Goal: Task Accomplishment & Management: Use online tool/utility

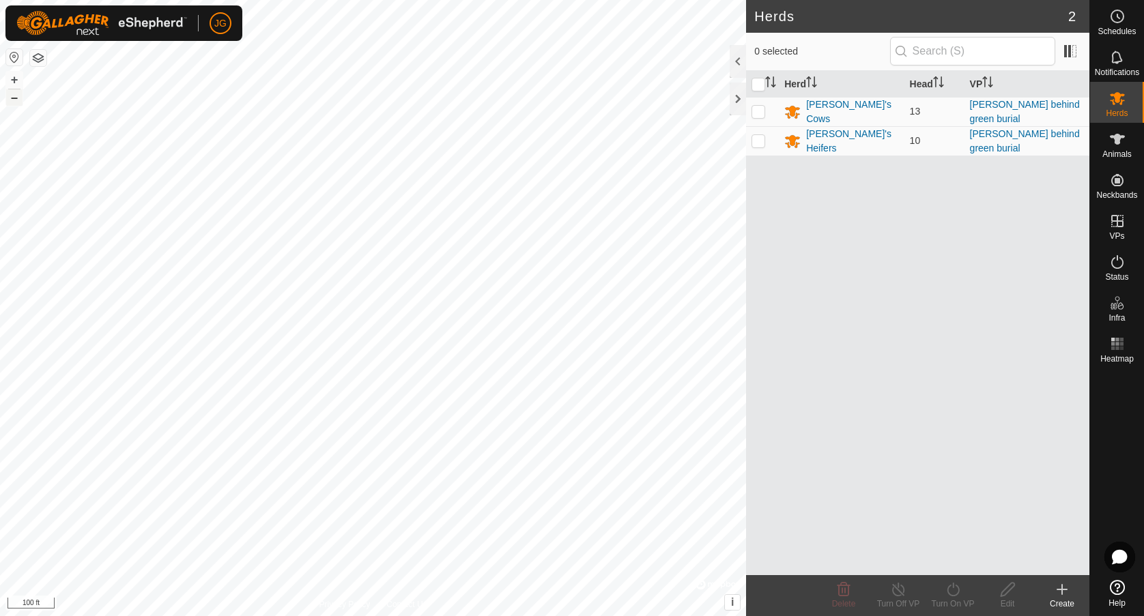
click at [16, 95] on button "–" at bounding box center [14, 97] width 16 height 16
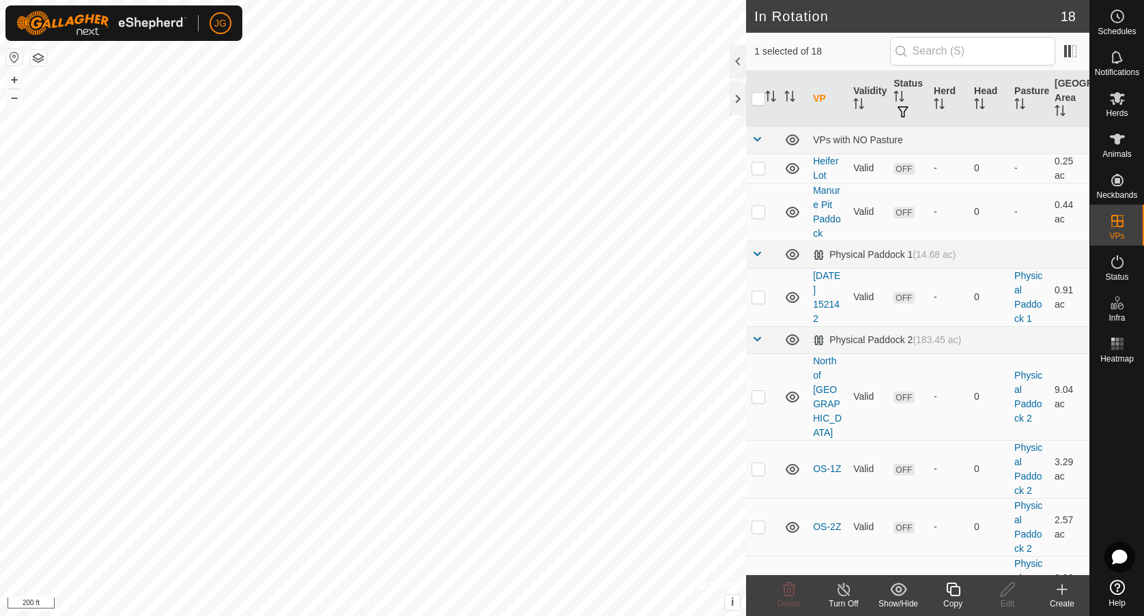
click at [1062, 586] on icon at bounding box center [1062, 590] width 0 height 10
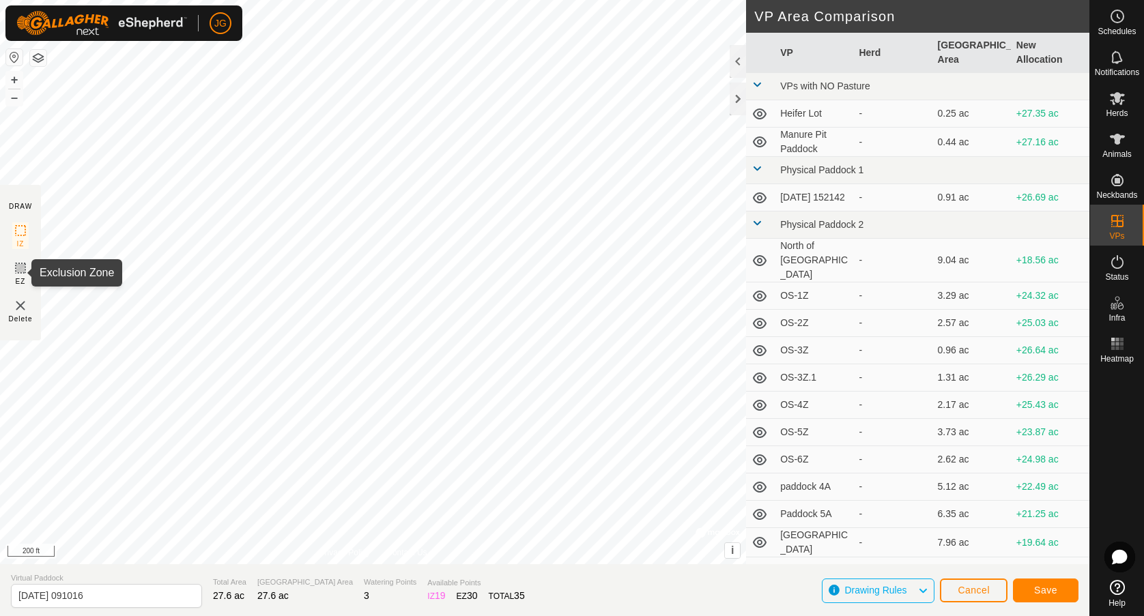
click at [15, 268] on icon at bounding box center [20, 268] width 16 height 16
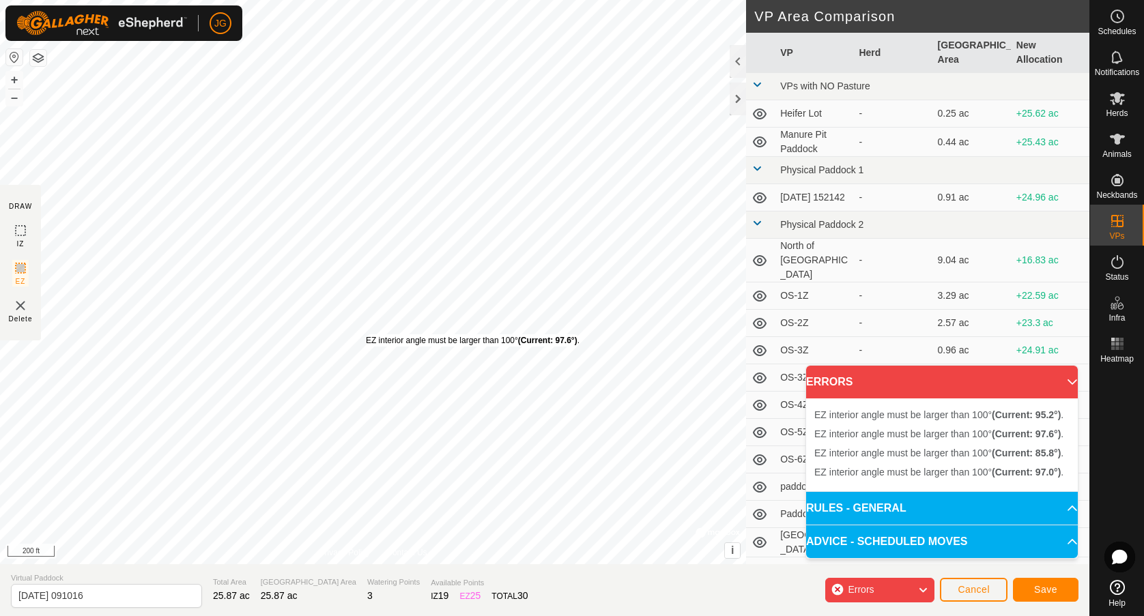
drag, startPoint x: 362, startPoint y: 341, endPoint x: 366, endPoint y: 335, distance: 7.4
click at [366, 335] on div "EZ interior angle must be larger than 100° (Current: 97.6°) ." at bounding box center [473, 340] width 214 height 12
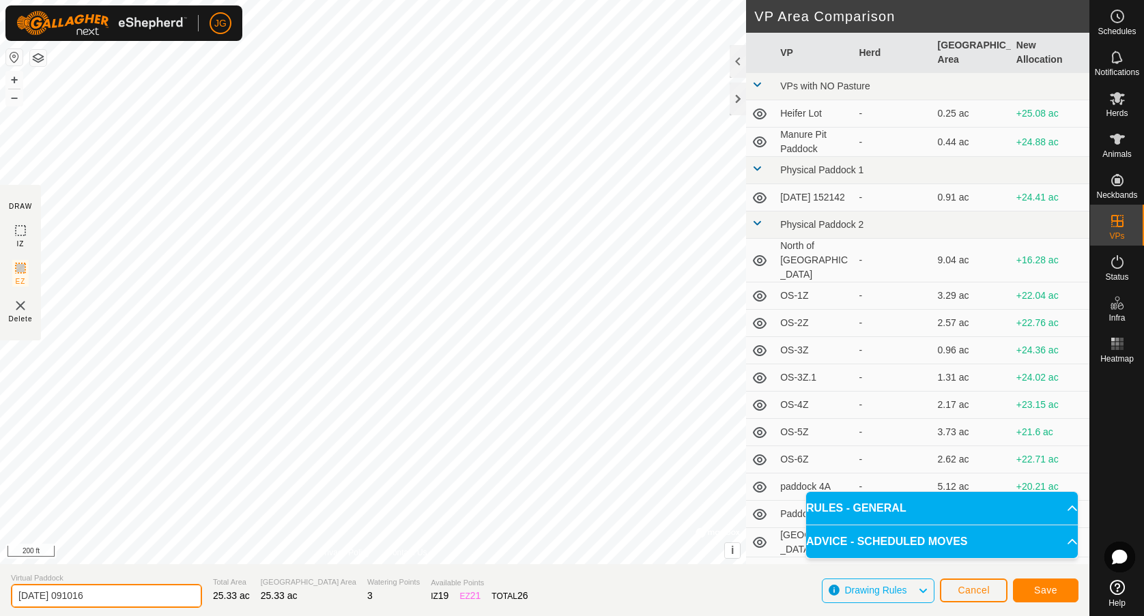
click at [61, 594] on input "[DATE] 091016" at bounding box center [106, 596] width 191 height 24
drag, startPoint x: 108, startPoint y: 603, endPoint x: 5, endPoint y: 596, distance: 102.6
click at [5, 596] on section "Virtual Paddock [DATE] 091016 Total Area 25.33 ac Grazing Area 25.33 ac Waterin…" at bounding box center [544, 590] width 1089 height 52
type input "north of [GEOGRAPHIC_DATA]"
click at [1048, 586] on span "Save" at bounding box center [1045, 590] width 23 height 11
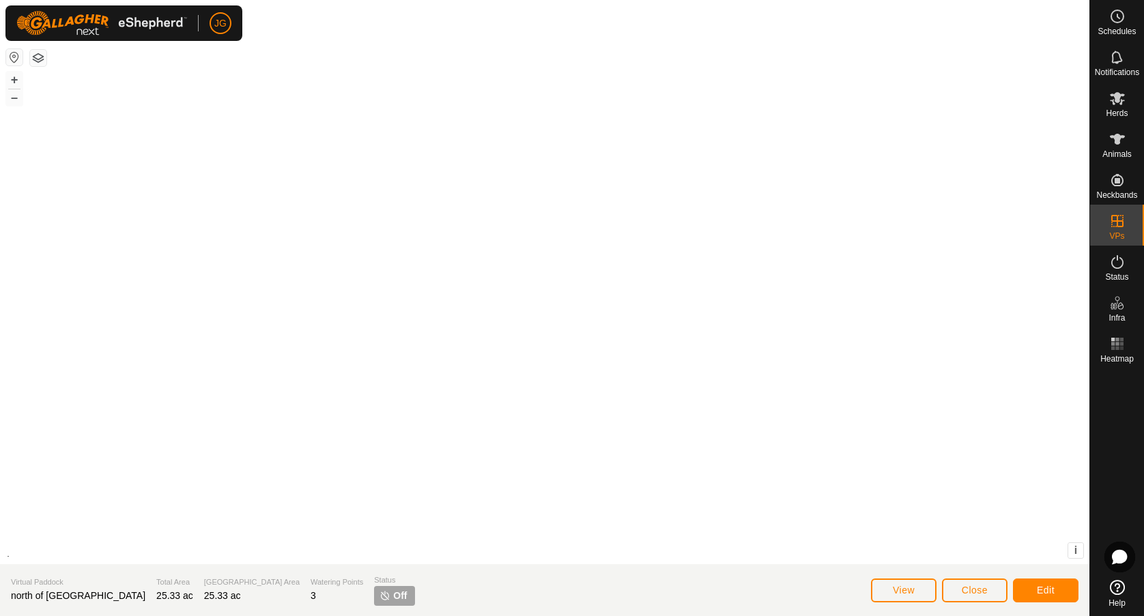
click at [263, 203] on div "+ – ⇧ i" at bounding box center [544, 282] width 1089 height 564
click at [1033, 591] on button "Edit" at bounding box center [1046, 591] width 66 height 24
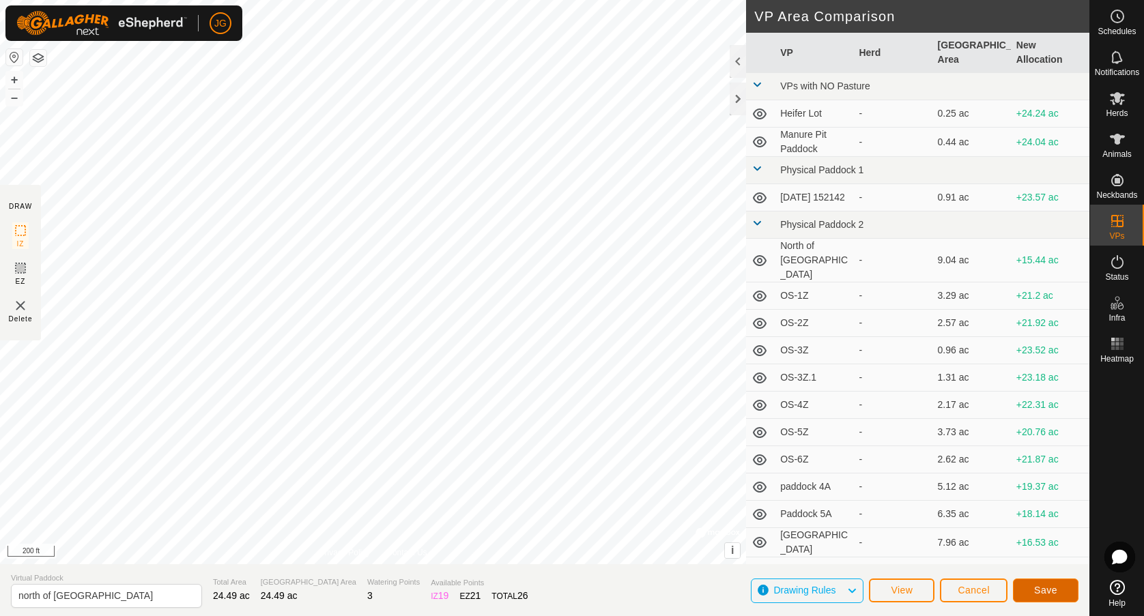
click at [1038, 581] on button "Save" at bounding box center [1046, 591] width 66 height 24
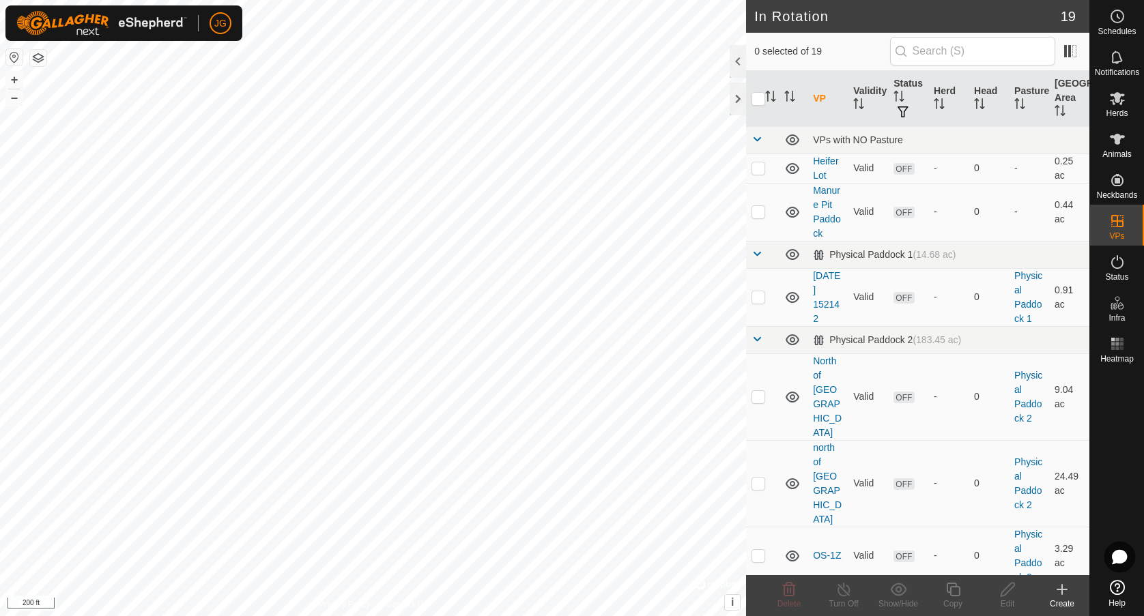
checkbox input "true"
click at [1116, 109] on span "Herds" at bounding box center [1117, 113] width 22 height 8
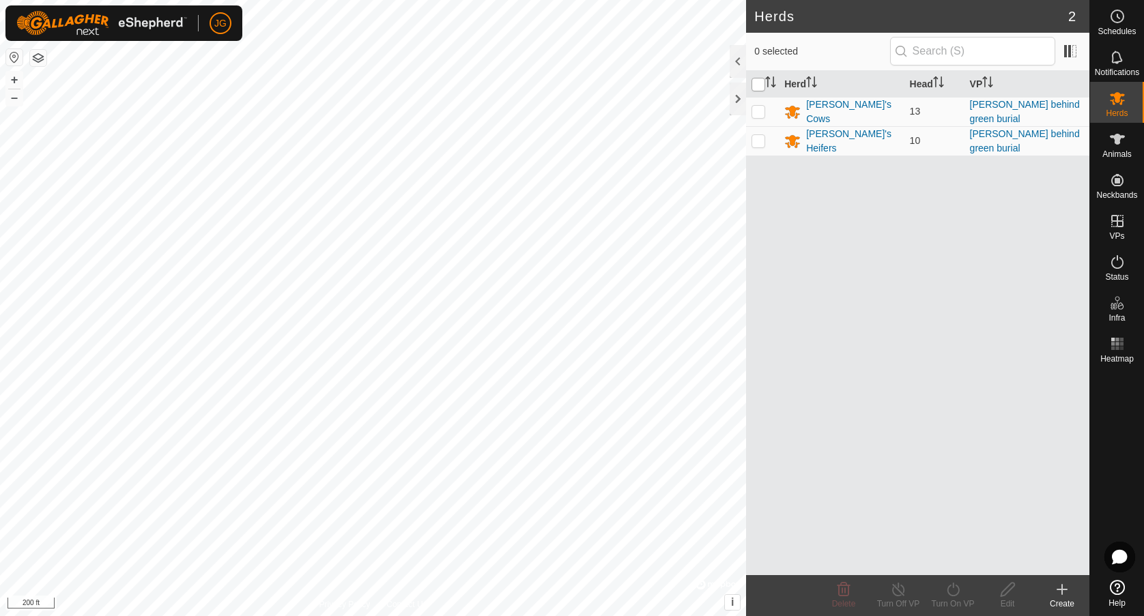
click at [755, 87] on input "checkbox" at bounding box center [758, 85] width 14 height 14
checkbox input "true"
click at [951, 592] on icon at bounding box center [952, 589] width 17 height 16
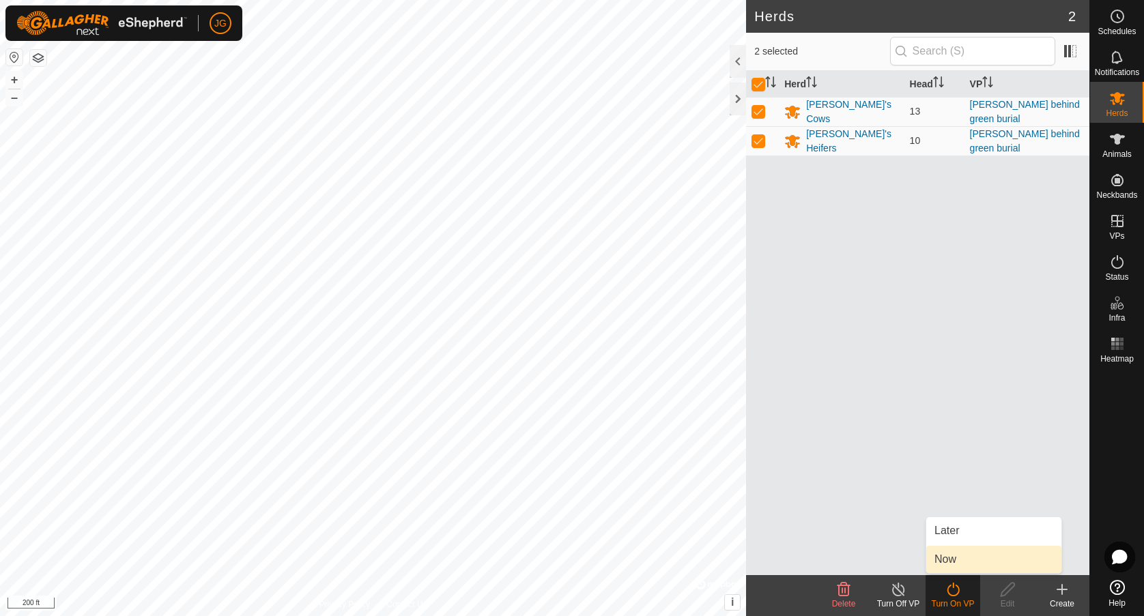
click at [943, 555] on link "Now" at bounding box center [993, 559] width 135 height 27
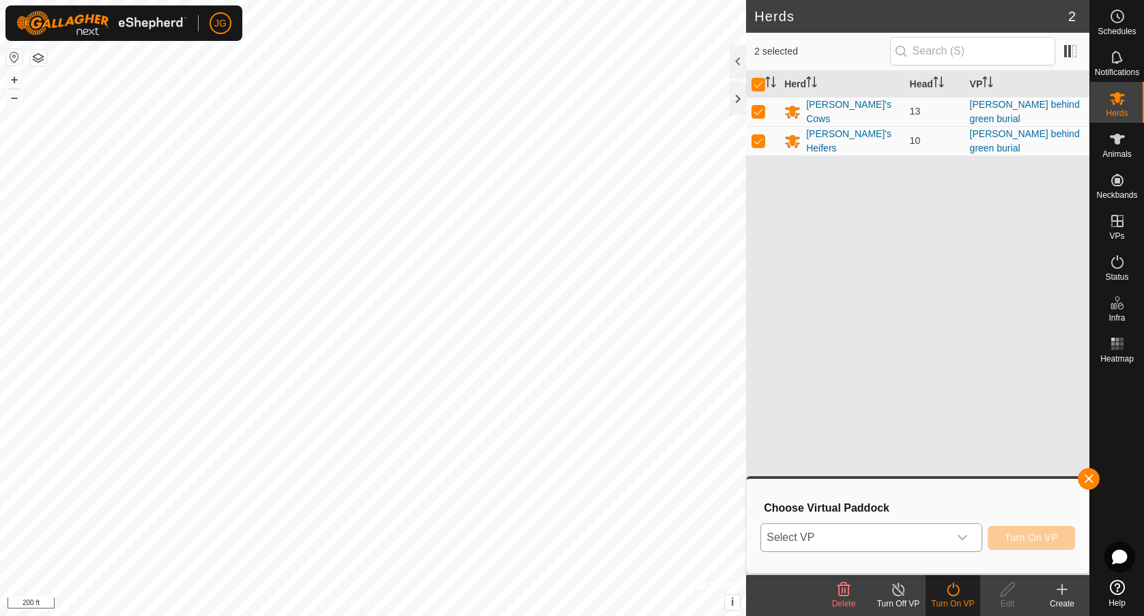
click at [969, 539] on div "dropdown trigger" at bounding box center [962, 537] width 27 height 27
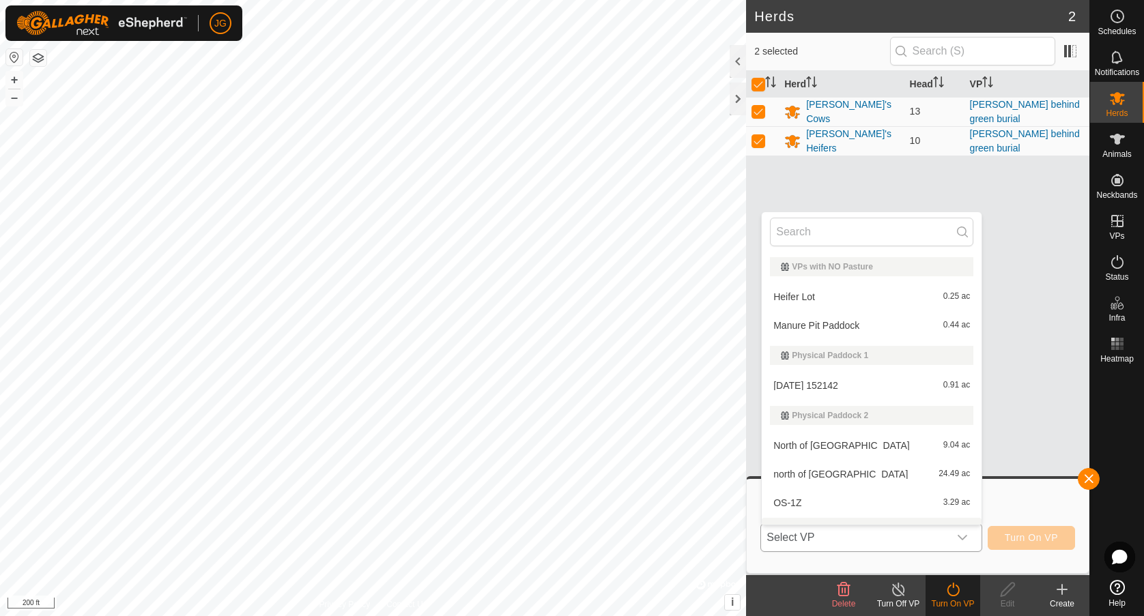
scroll to position [20, 0]
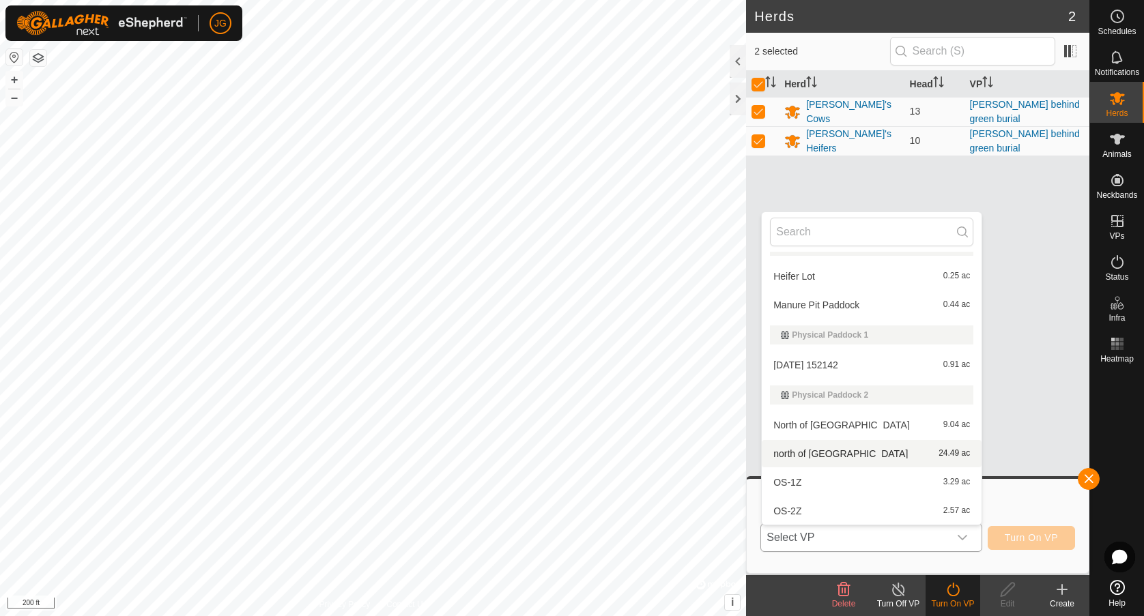
click at [848, 453] on li "north of [GEOGRAPHIC_DATA] 24.49 ac" at bounding box center [872, 453] width 220 height 27
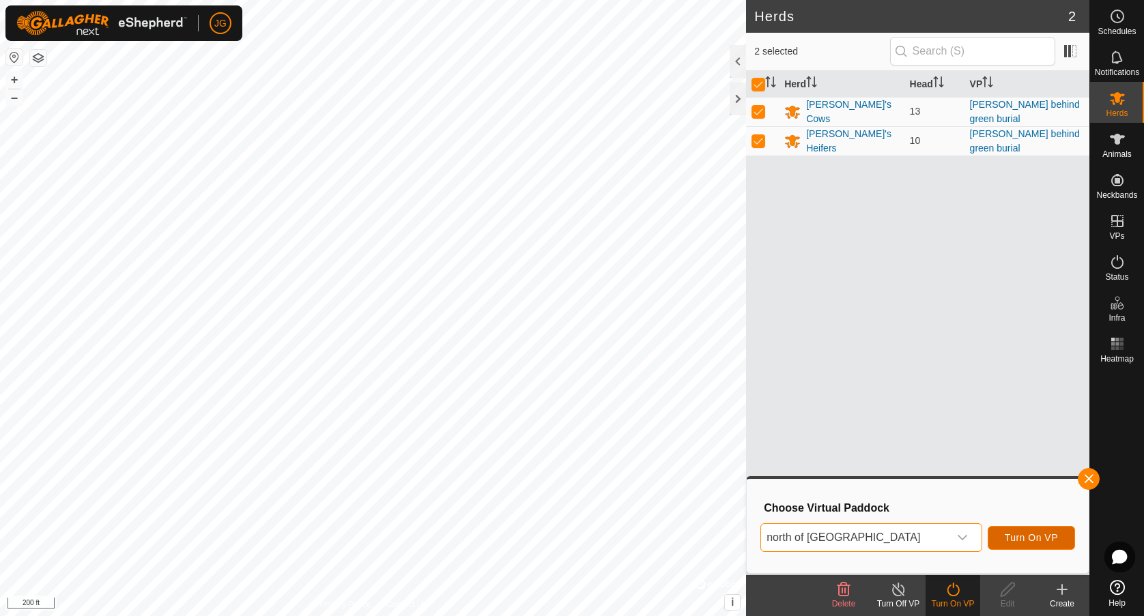
click at [1016, 533] on span "Turn On VP" at bounding box center [1031, 537] width 53 height 11
